Goal: Communication & Community: Answer question/provide support

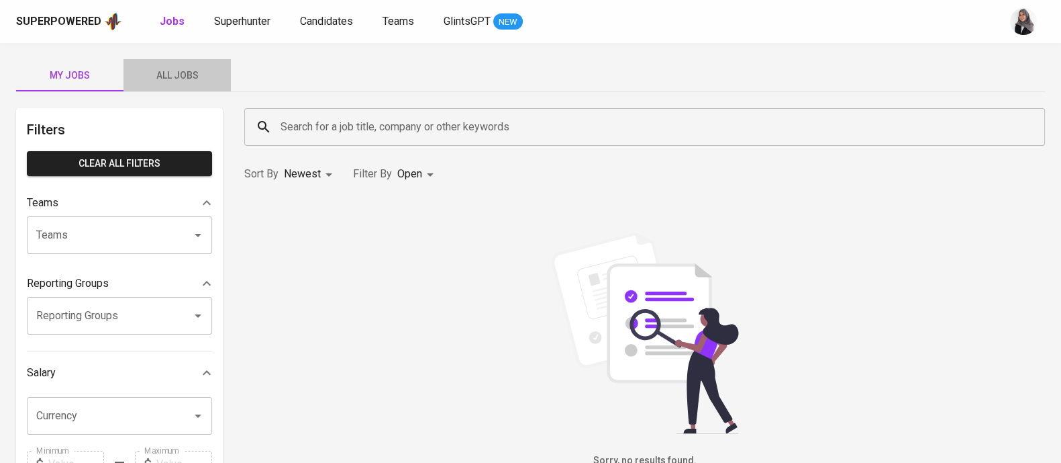
click at [181, 77] on span "All Jobs" at bounding box center [177, 75] width 91 height 17
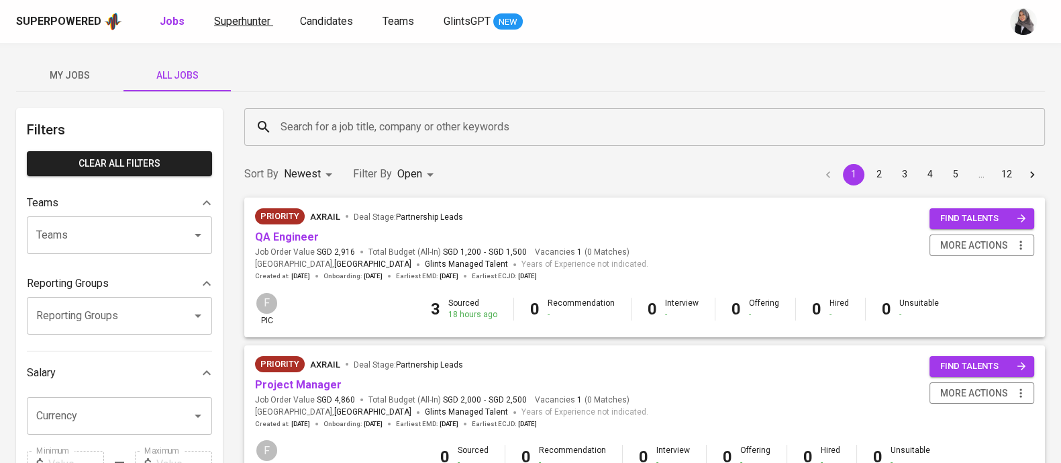
click at [230, 27] on span "Superhunter" at bounding box center [242, 21] width 56 height 13
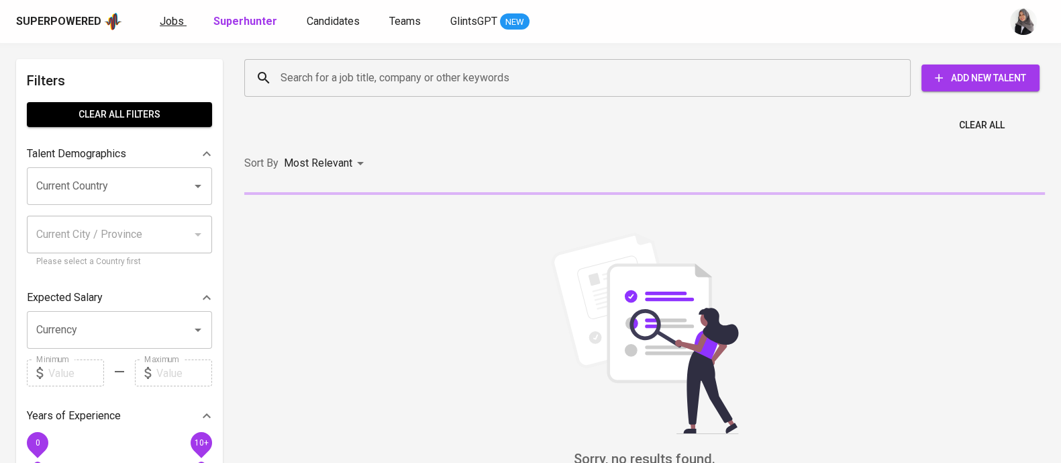
click at [161, 18] on span "Jobs" at bounding box center [172, 21] width 24 height 13
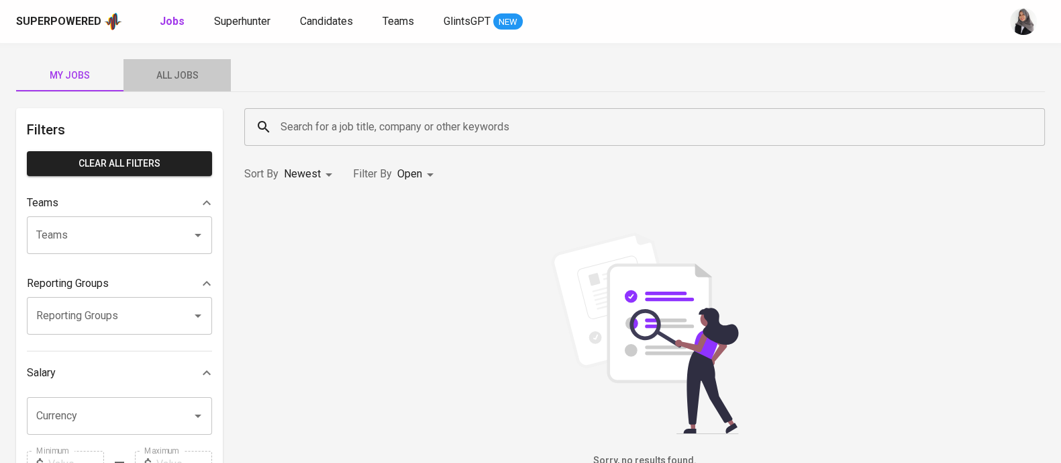
click at [182, 85] on button "All Jobs" at bounding box center [177, 75] width 107 height 32
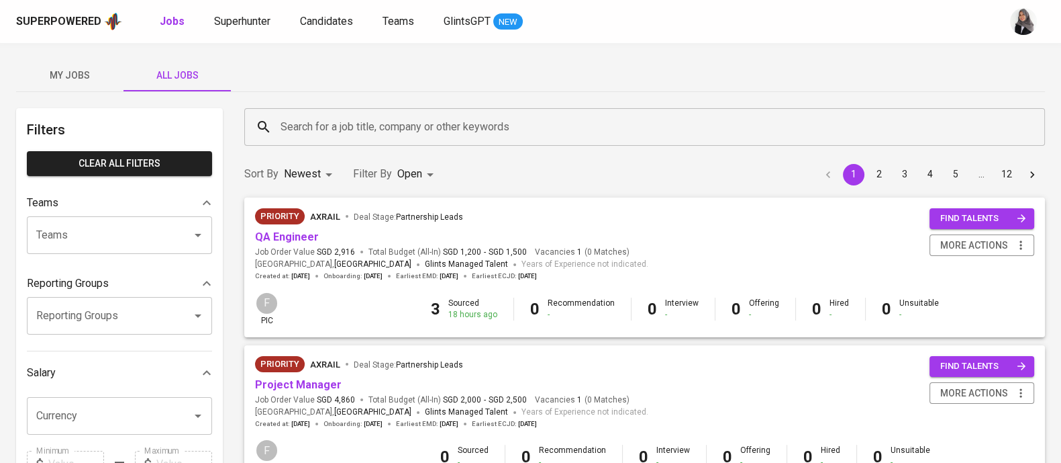
click at [376, 126] on input "Search for a job title, company or other keywords" at bounding box center [648, 127] width 742 height 26
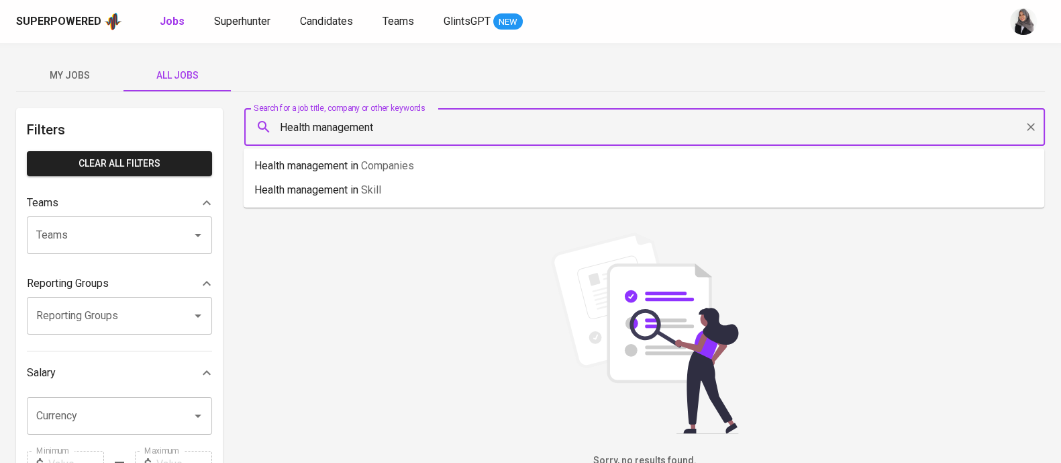
type input "Health management"
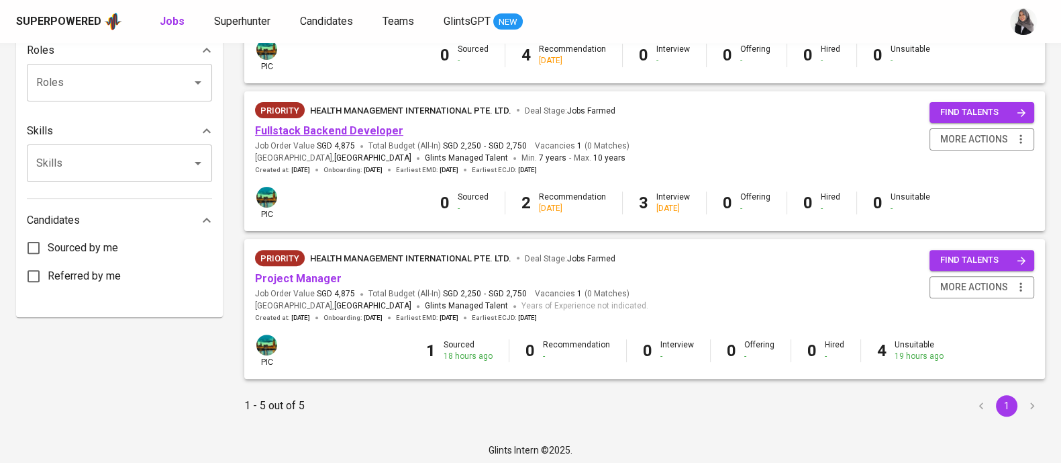
scroll to position [553, 0]
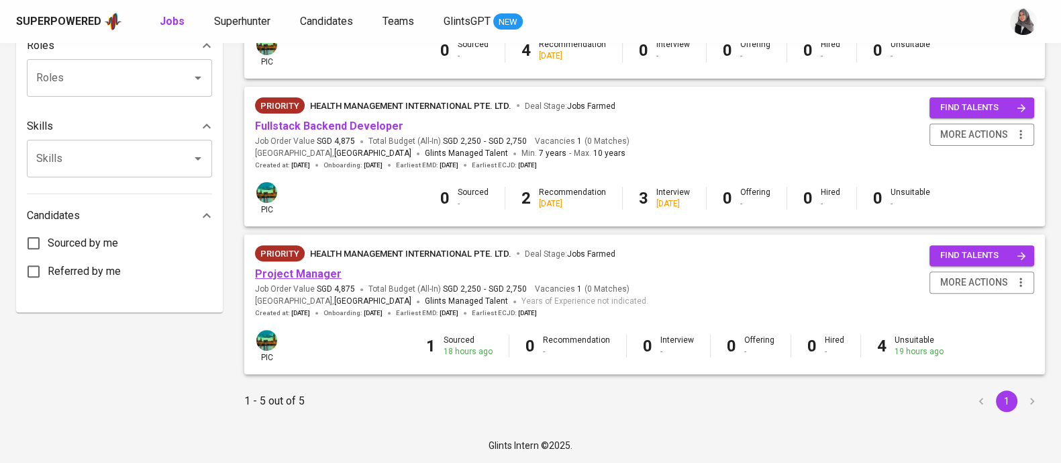
click at [299, 273] on link "Project Manager" at bounding box center [298, 273] width 87 height 13
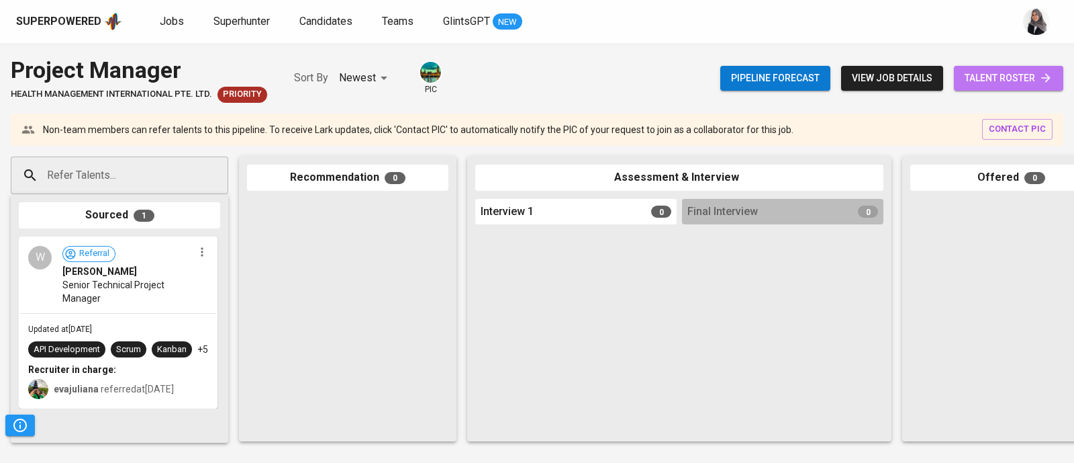
click at [1002, 76] on span "talent roster" at bounding box center [1009, 78] width 88 height 17
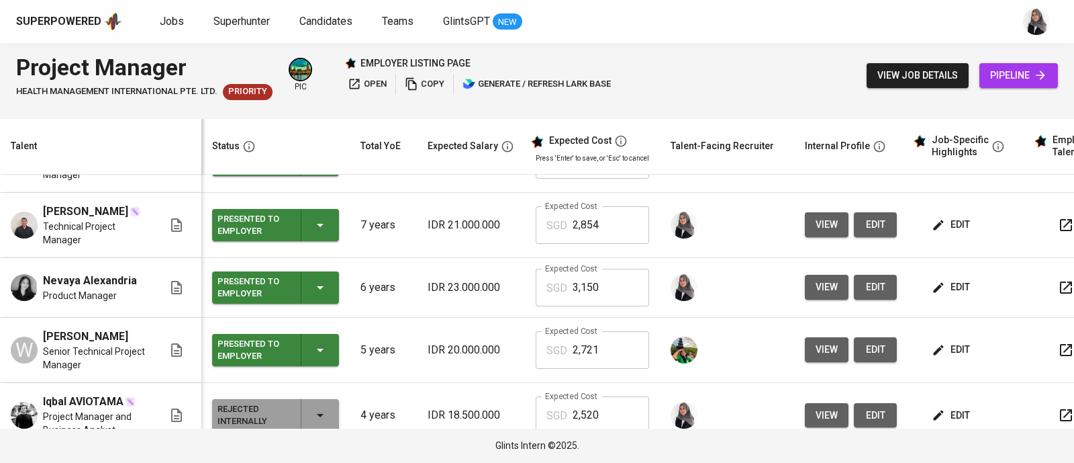
scroll to position [109, 0]
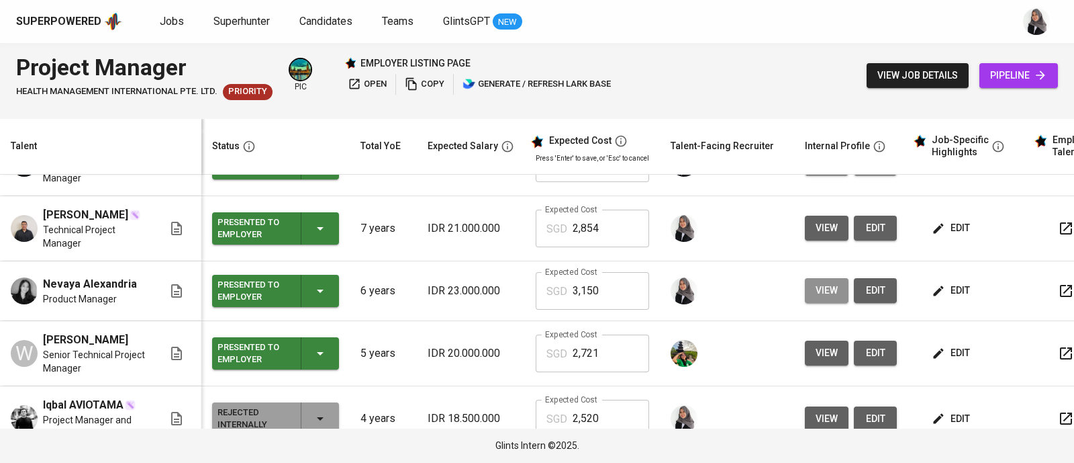
click at [822, 299] on span "view" at bounding box center [827, 290] width 22 height 17
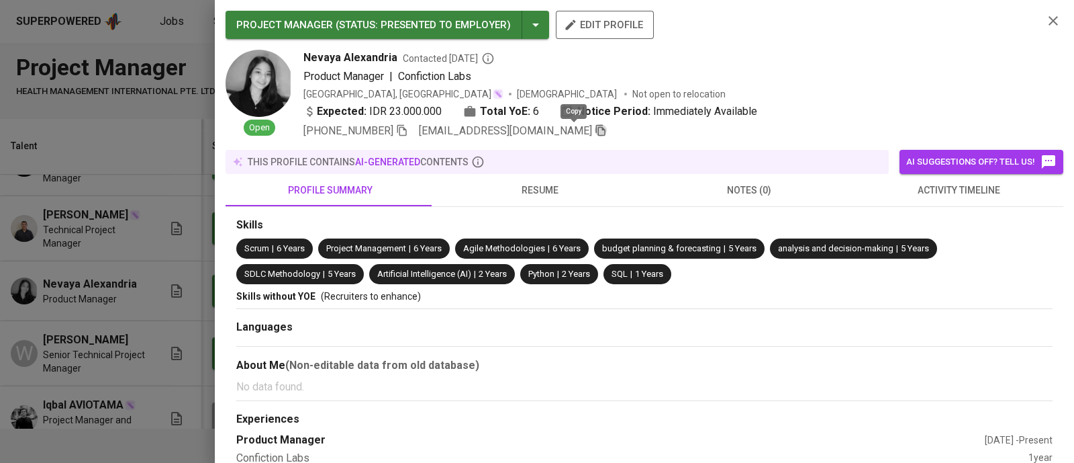
click at [596, 128] on icon "button" at bounding box center [600, 130] width 9 height 11
click at [1045, 17] on icon "button" at bounding box center [1053, 21] width 16 height 16
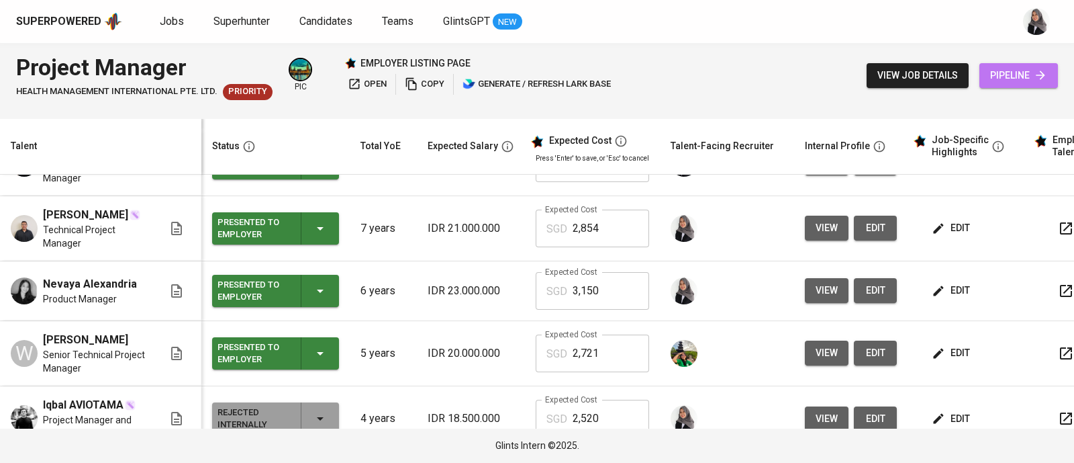
click at [1012, 73] on span "pipeline" at bounding box center [1018, 75] width 57 height 17
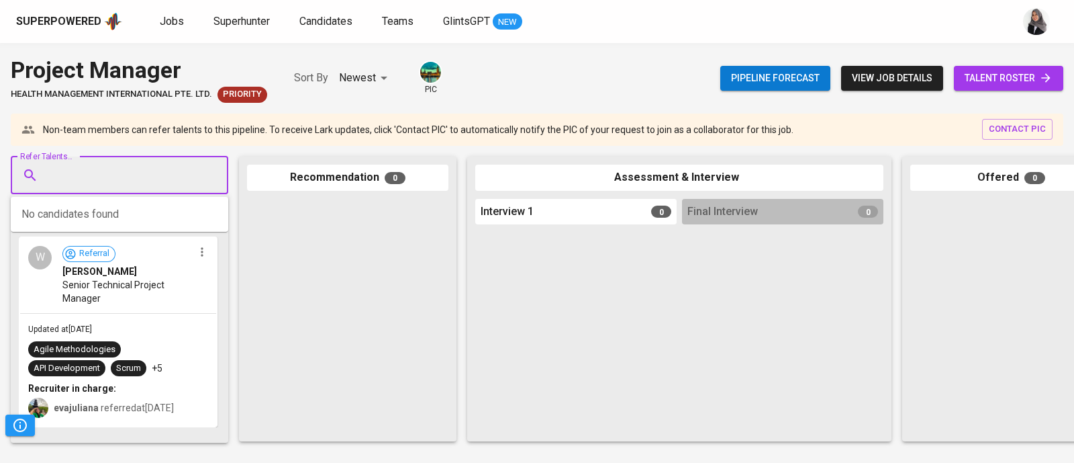
click at [175, 163] on input "Refer Talents..." at bounding box center [114, 175] width 141 height 26
paste input "[EMAIL_ADDRESS][DOMAIN_NAME]"
type input "[EMAIL_ADDRESS][DOMAIN_NAME]"
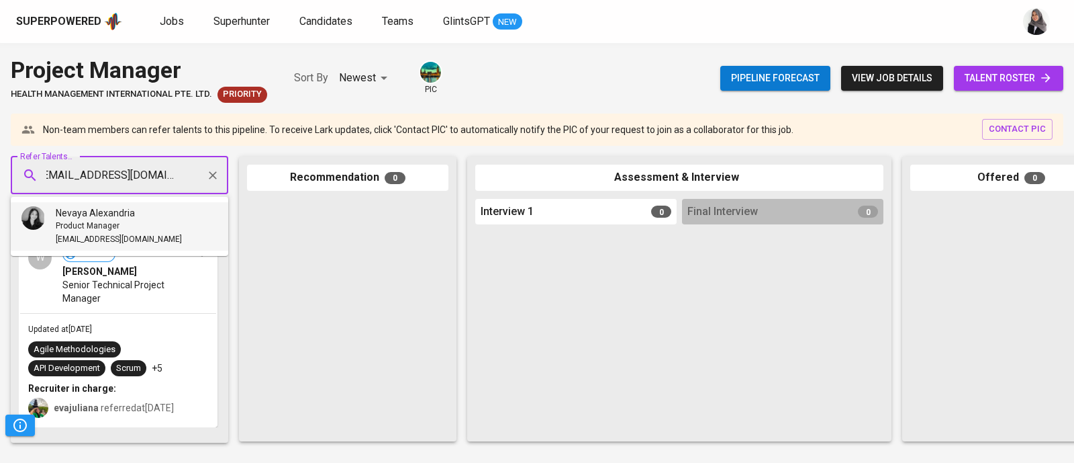
click at [125, 246] on span "[EMAIL_ADDRESS][DOMAIN_NAME]" at bounding box center [119, 239] width 126 height 13
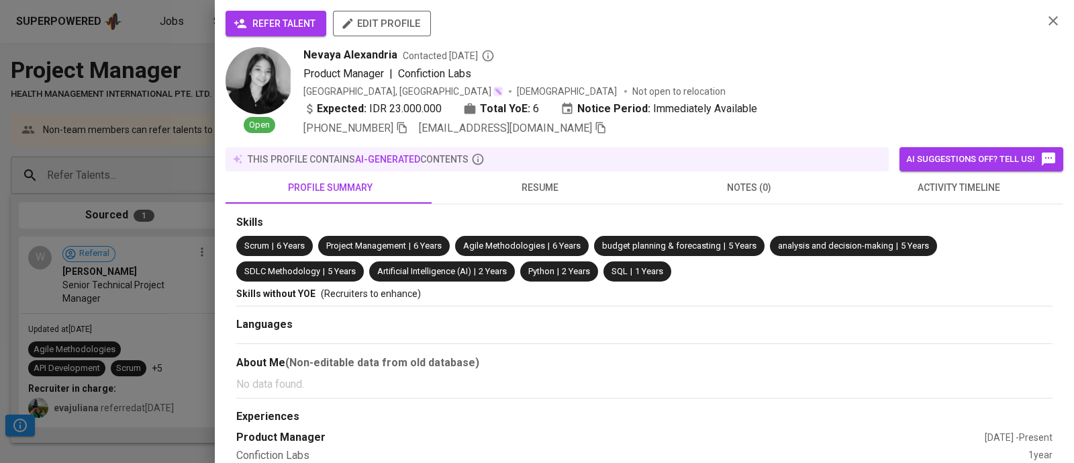
scroll to position [0, 0]
click at [253, 21] on span "refer talent" at bounding box center [275, 23] width 79 height 17
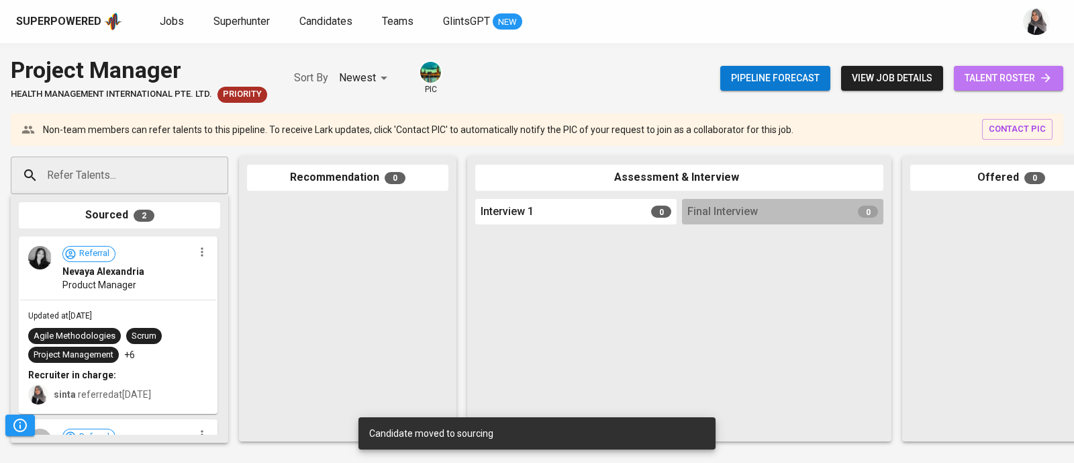
click at [998, 68] on link "talent roster" at bounding box center [1008, 78] width 109 height 25
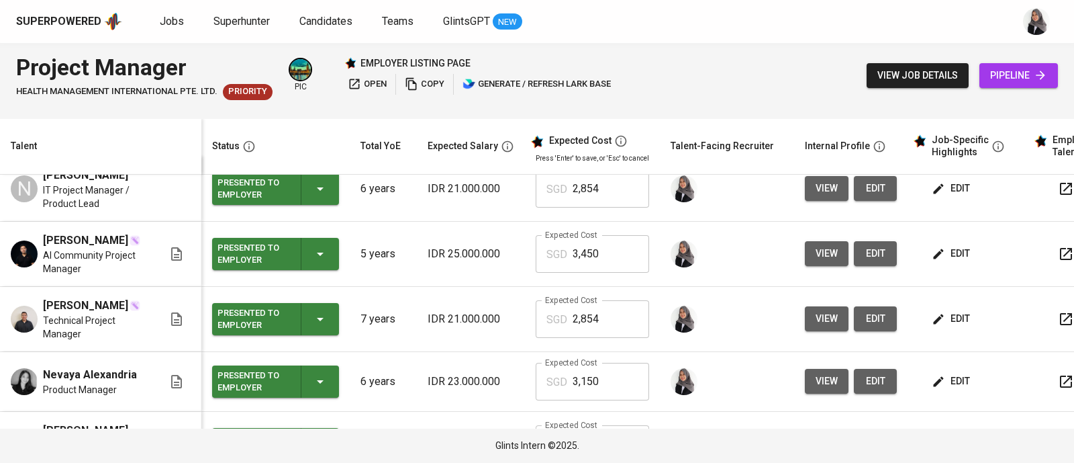
scroll to position [23, 0]
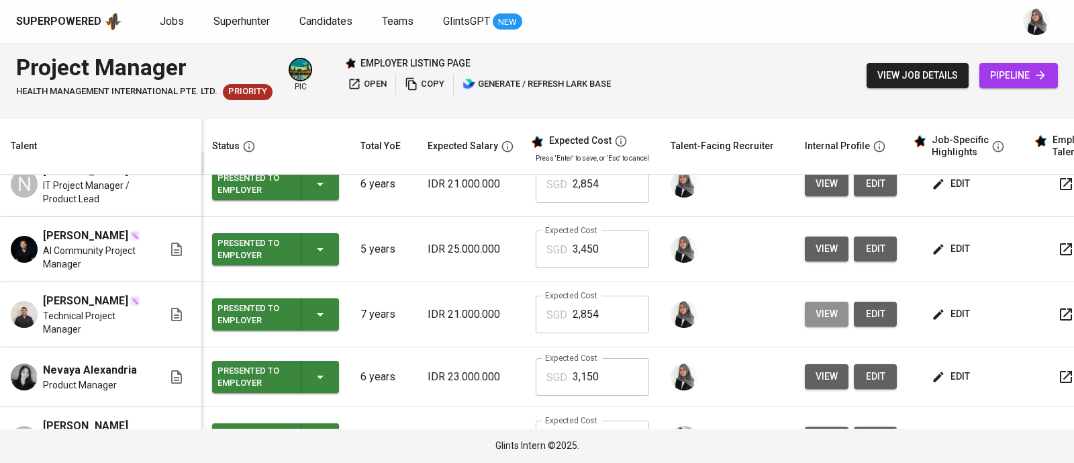
click at [822, 322] on span "view" at bounding box center [827, 313] width 22 height 17
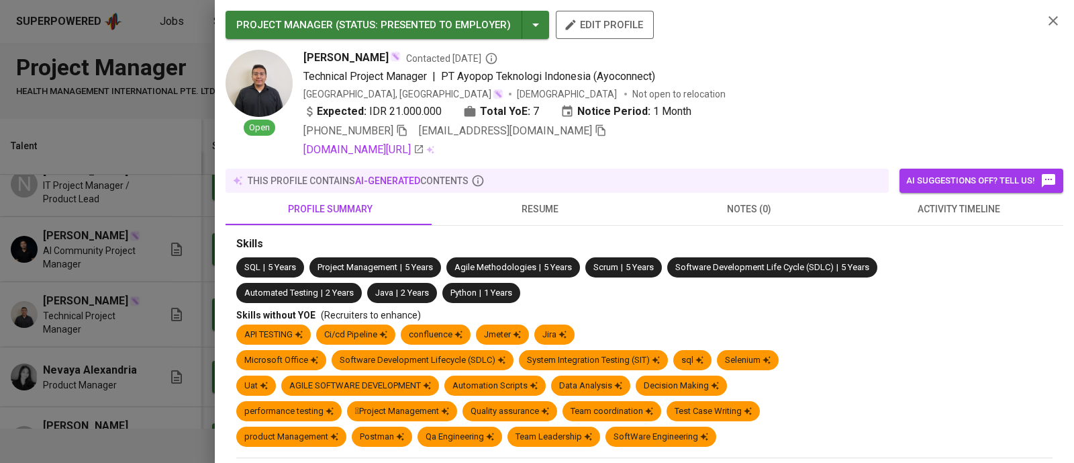
click at [595, 132] on icon "button" at bounding box center [601, 130] width 12 height 12
click at [1045, 27] on icon "button" at bounding box center [1053, 21] width 16 height 16
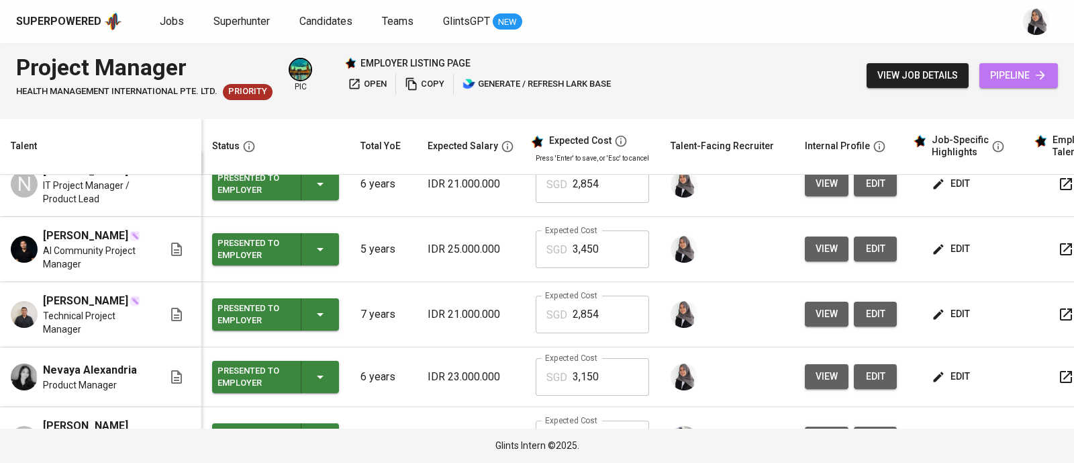
click at [1031, 73] on span "pipeline" at bounding box center [1018, 75] width 57 height 17
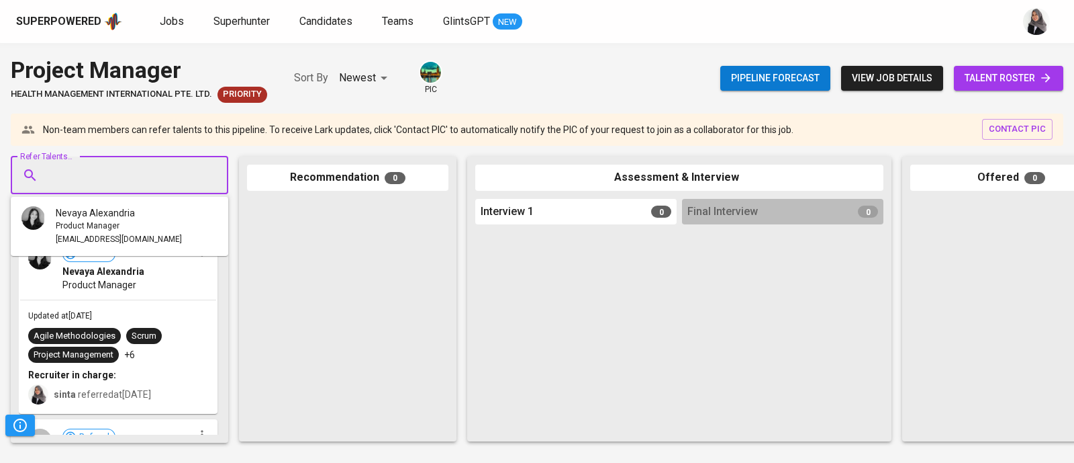
click at [128, 165] on input "Refer Talents..." at bounding box center [114, 175] width 141 height 26
paste input "[EMAIL_ADDRESS][DOMAIN_NAME]"
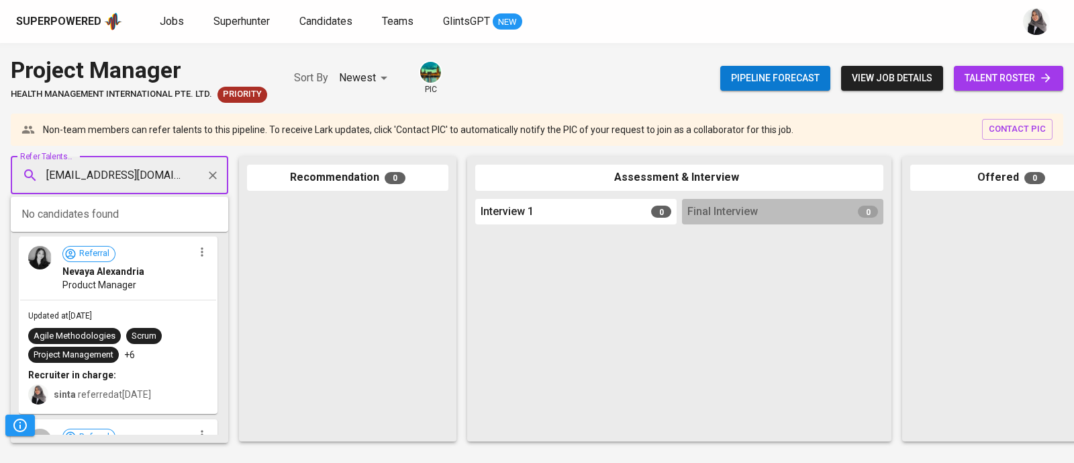
scroll to position [0, 12]
type input "[EMAIL_ADDRESS][DOMAIN_NAME]"
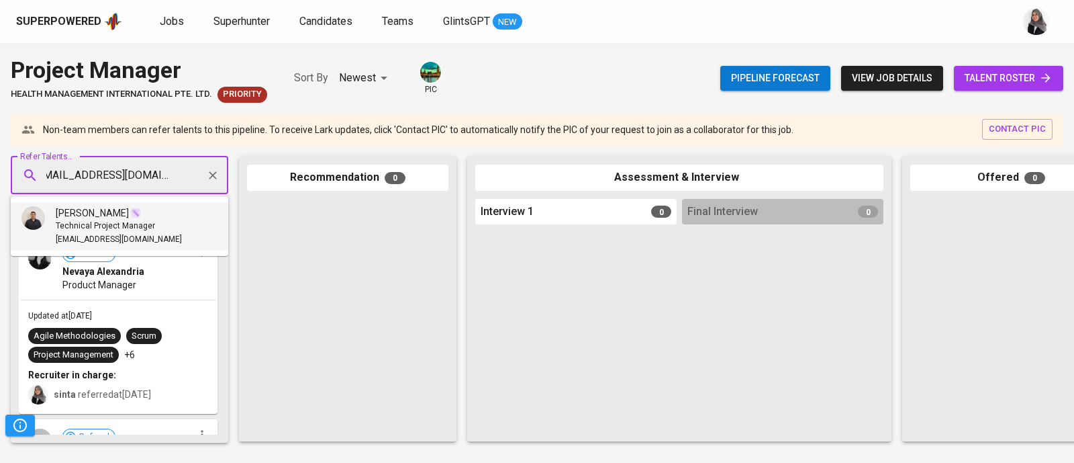
click at [106, 224] on span "Technical Project Manager" at bounding box center [105, 226] width 99 height 13
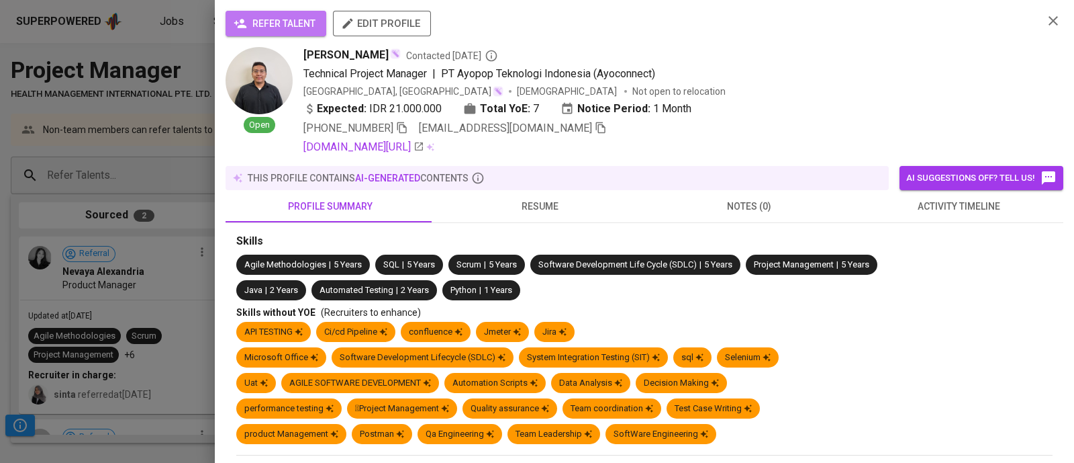
scroll to position [0, 0]
click at [258, 16] on span "refer talent" at bounding box center [275, 23] width 79 height 17
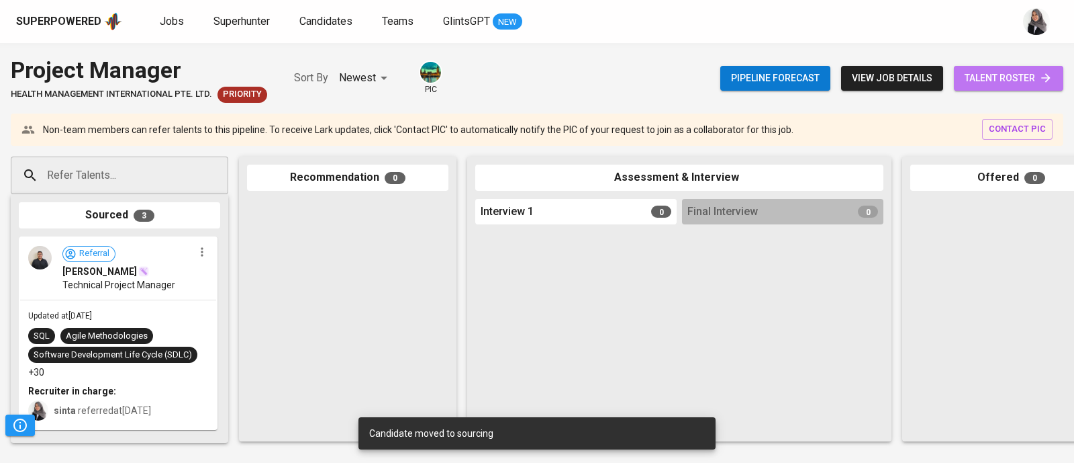
click at [1022, 77] on span "talent roster" at bounding box center [1009, 78] width 88 height 17
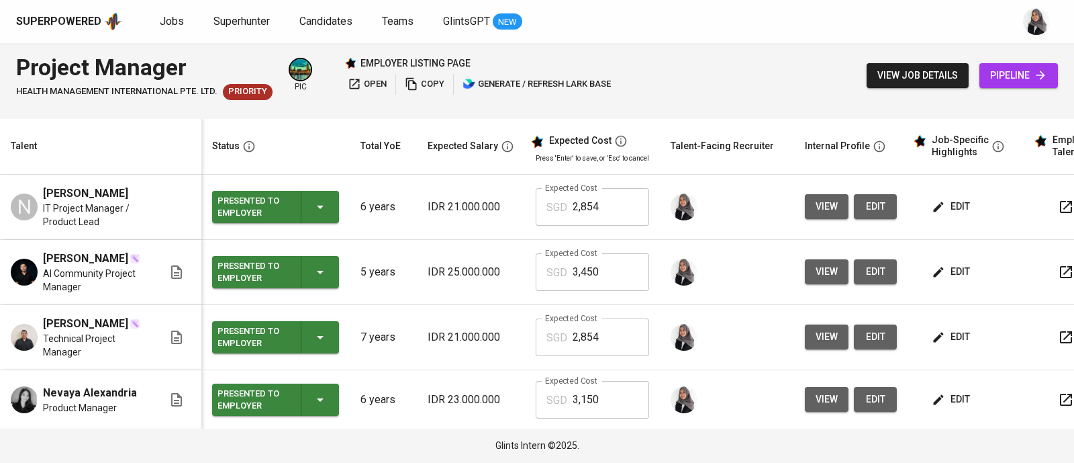
click at [826, 279] on span "view" at bounding box center [827, 271] width 22 height 17
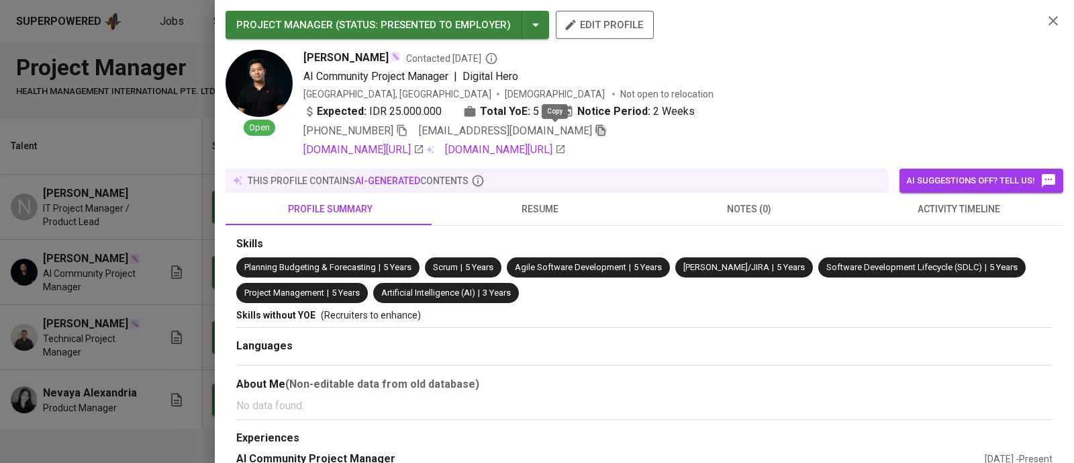
click at [595, 136] on icon "button" at bounding box center [601, 130] width 12 height 12
click at [1046, 17] on icon "button" at bounding box center [1053, 21] width 16 height 16
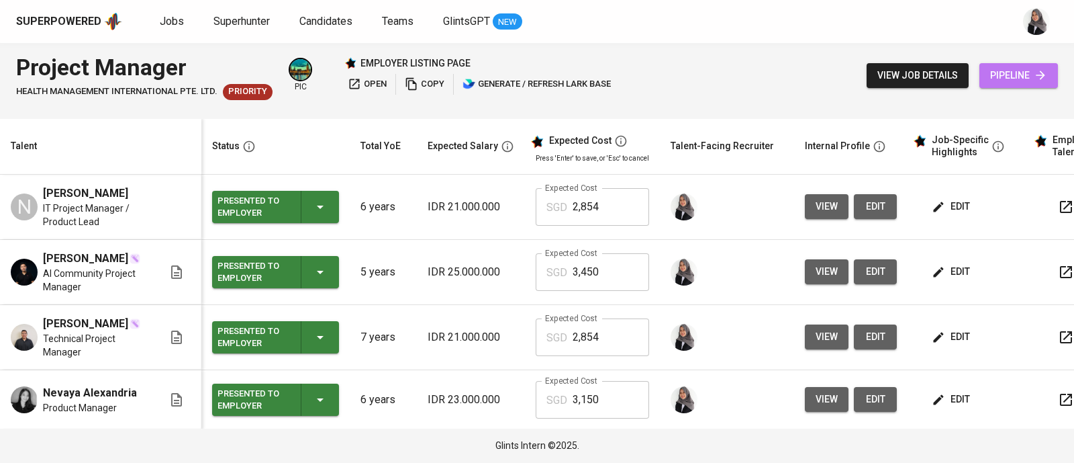
click at [1027, 79] on span "pipeline" at bounding box center [1018, 75] width 57 height 17
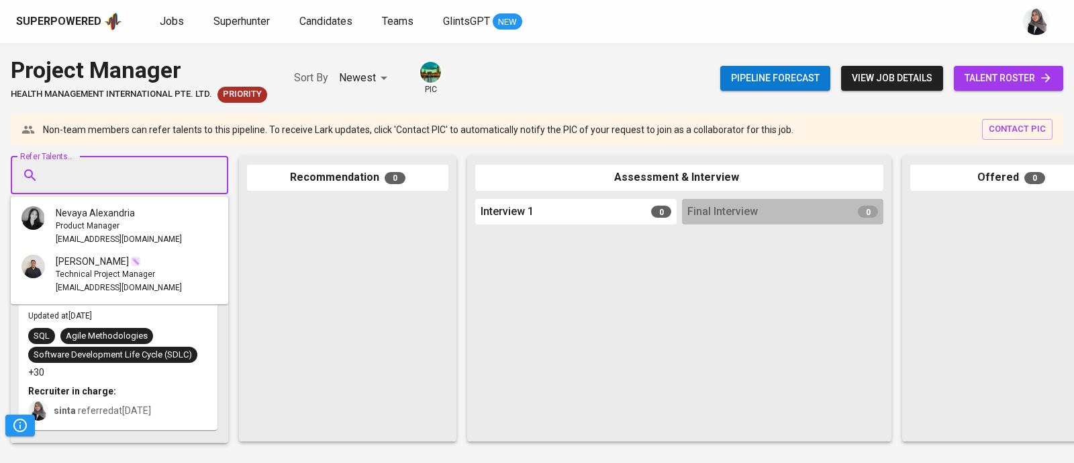
click at [158, 166] on input "Refer Talents..." at bounding box center [114, 175] width 141 height 26
paste input "[EMAIL_ADDRESS][DOMAIN_NAME]"
type input "[EMAIL_ADDRESS][DOMAIN_NAME]"
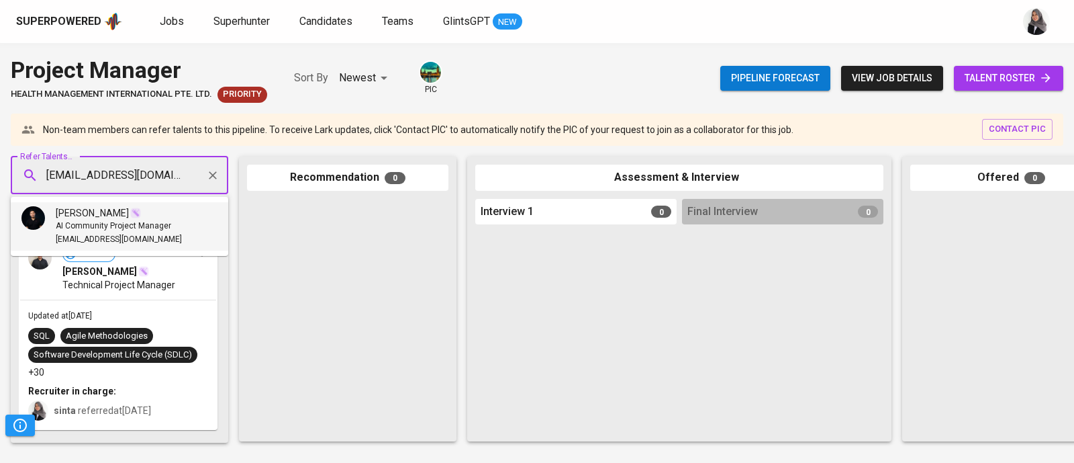
click at [129, 216] on span "[PERSON_NAME]" at bounding box center [92, 212] width 73 height 13
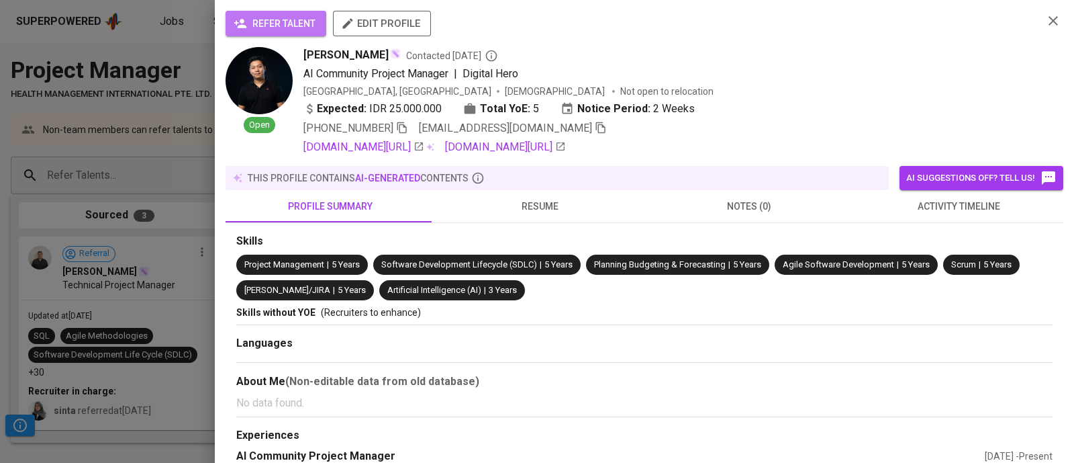
click at [293, 23] on span "refer talent" at bounding box center [275, 23] width 79 height 17
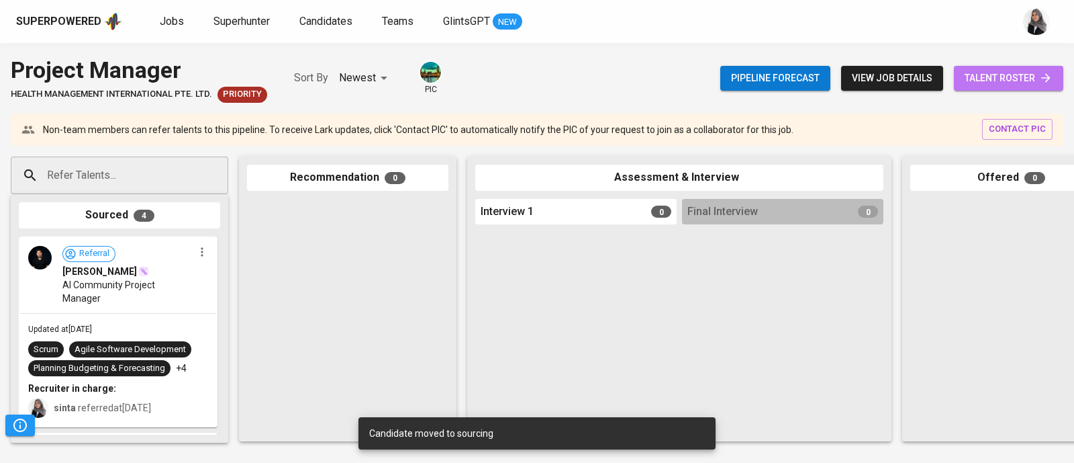
click at [1051, 72] on icon at bounding box center [1045, 77] width 13 height 13
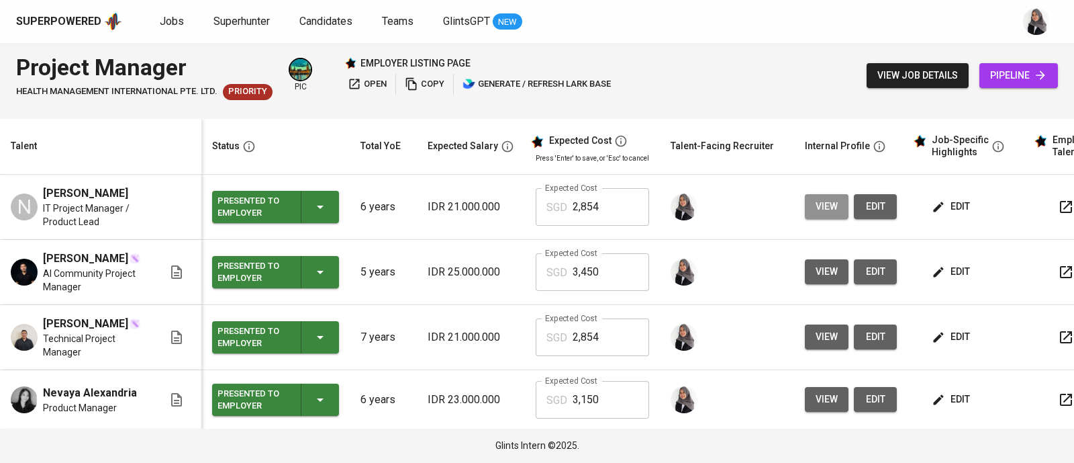
click at [824, 204] on span "view" at bounding box center [827, 206] width 22 height 17
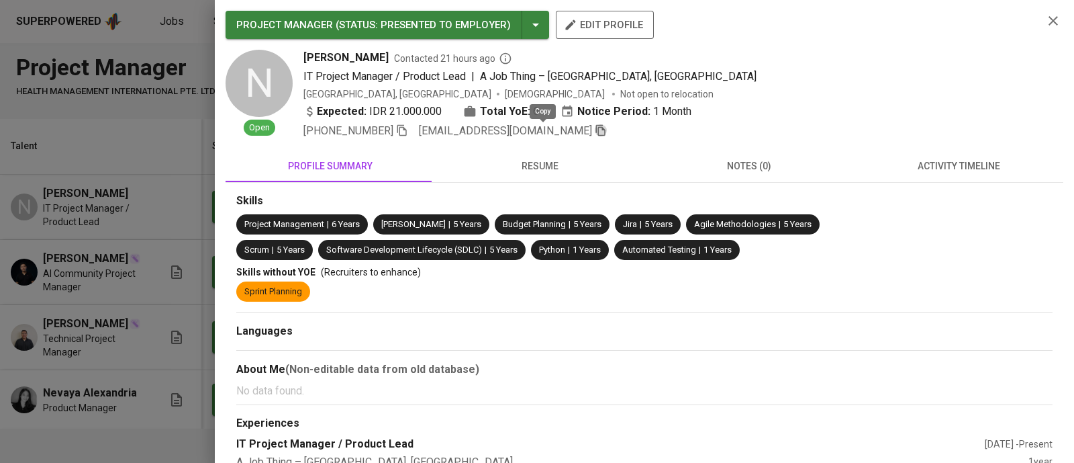
click at [595, 132] on icon "button" at bounding box center [601, 130] width 12 height 12
click at [1047, 18] on icon "button" at bounding box center [1053, 21] width 16 height 16
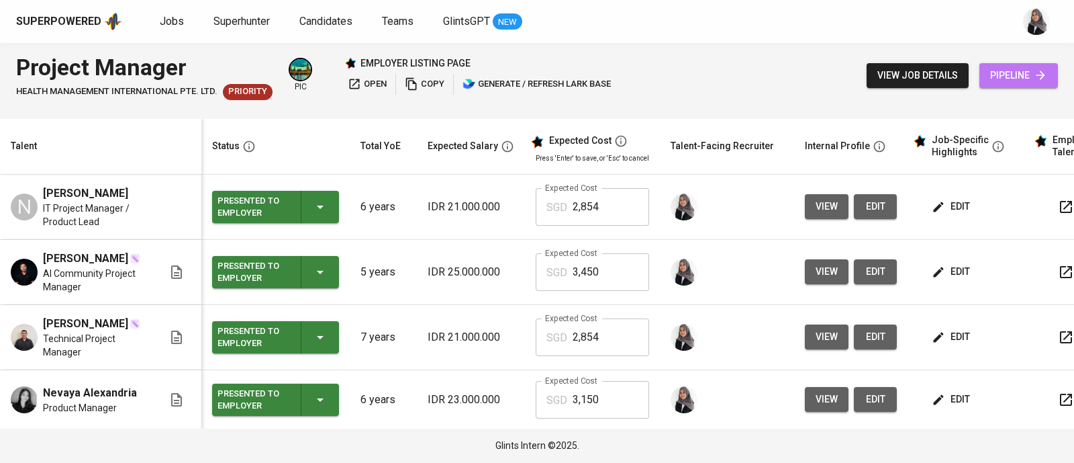
click at [1039, 77] on icon at bounding box center [1040, 74] width 13 height 13
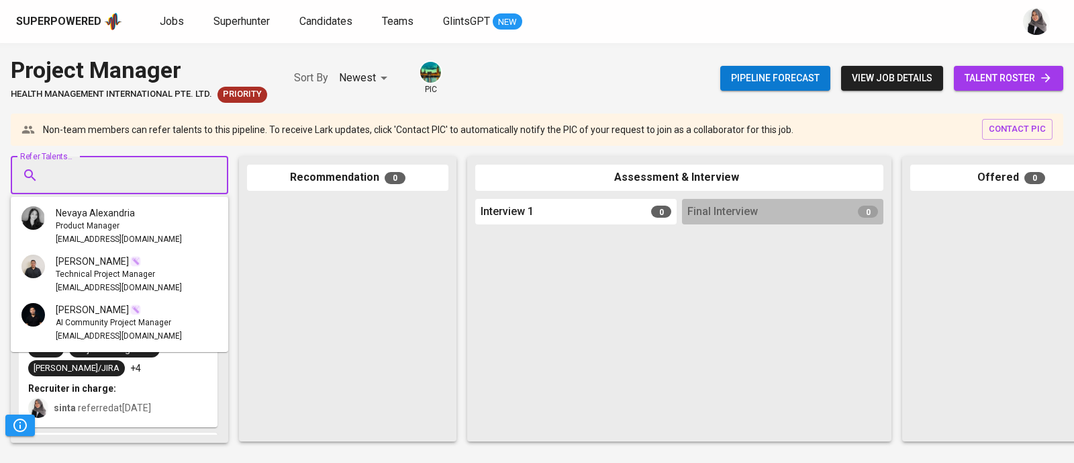
click at [141, 166] on input "Refer Talents..." at bounding box center [114, 175] width 141 height 26
paste input "[EMAIL_ADDRESS][DOMAIN_NAME]"
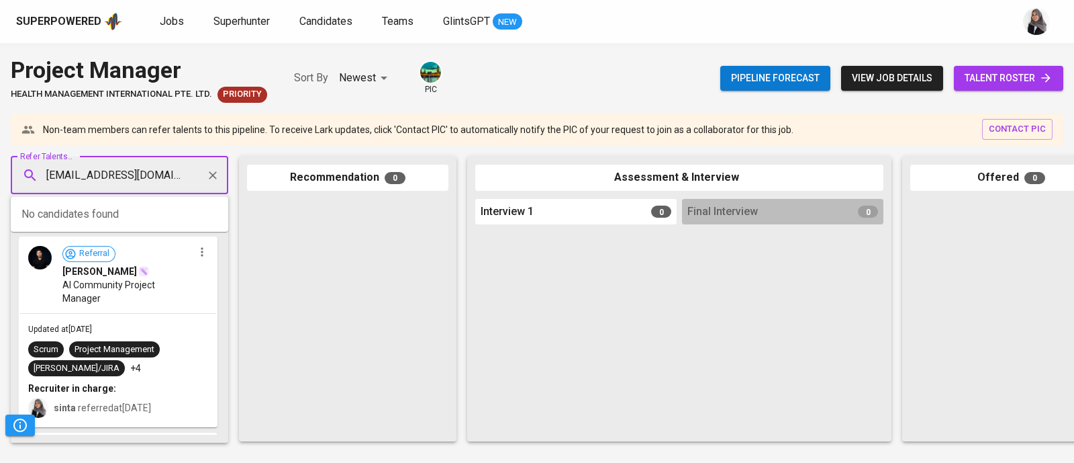
type input "[EMAIL_ADDRESS][DOMAIN_NAME]"
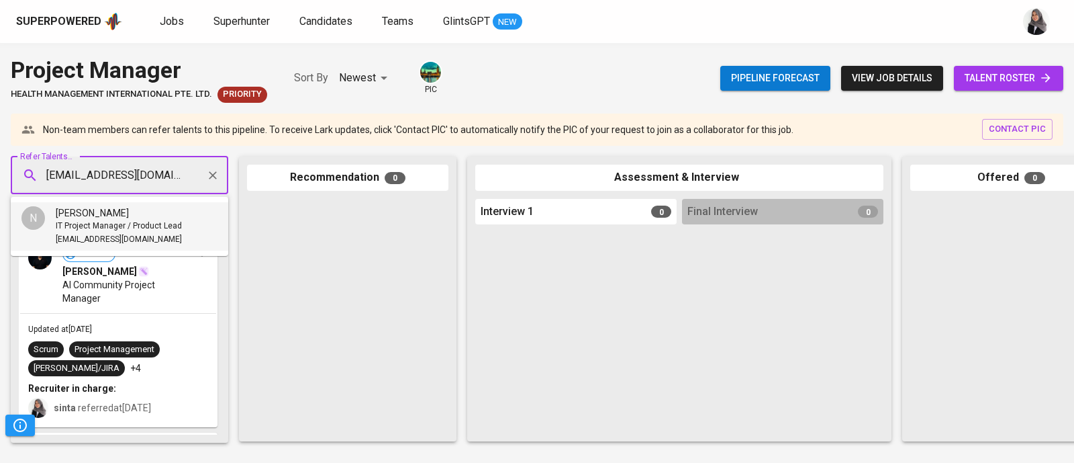
click at [121, 212] on div "[PERSON_NAME]" at bounding box center [119, 212] width 126 height 13
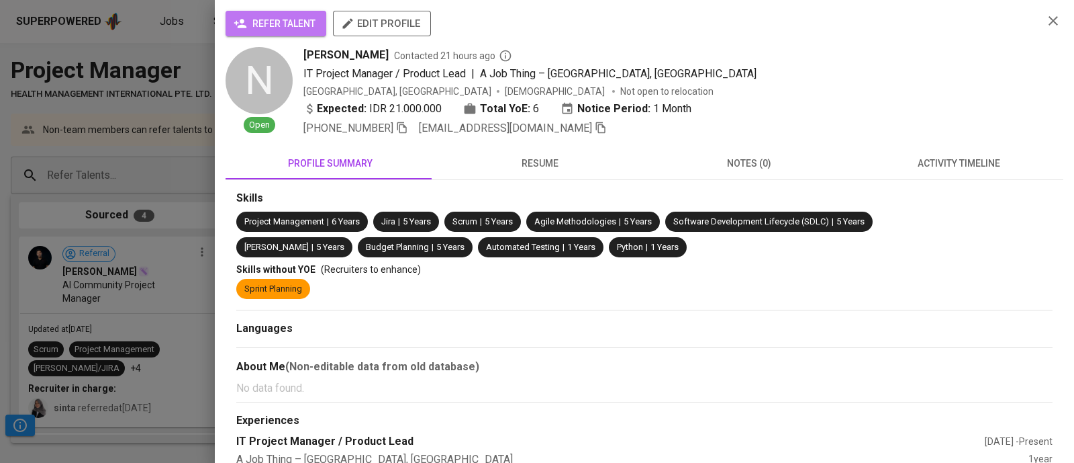
click at [283, 26] on span "refer talent" at bounding box center [275, 23] width 79 height 17
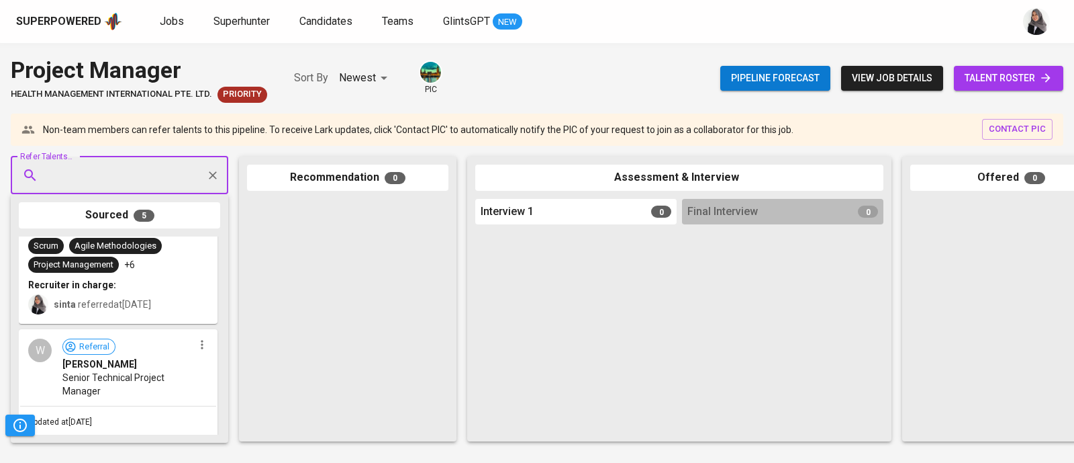
scroll to position [685, 0]
